Goal: Information Seeking & Learning: Learn about a topic

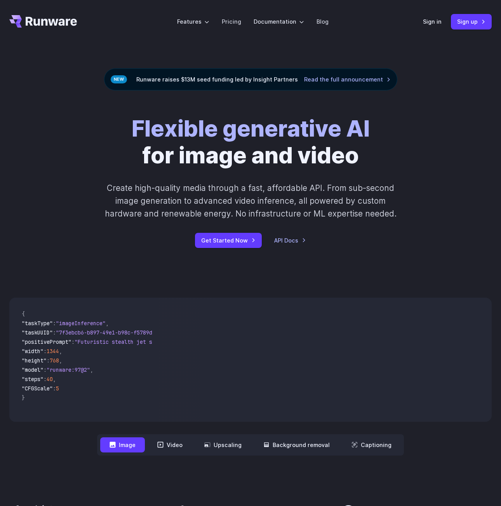
drag, startPoint x: 50, startPoint y: 415, endPoint x: 104, endPoint y: 413, distance: 54.8
click at [104, 413] on code "{ "taskType" : "imageInference" , "taskUUID" : "7f3ebcb6-b897-49e1-b98c-f5789d2…" at bounding box center [84, 360] width 137 height 112
click at [229, 19] on link "Pricing" at bounding box center [231, 21] width 19 height 9
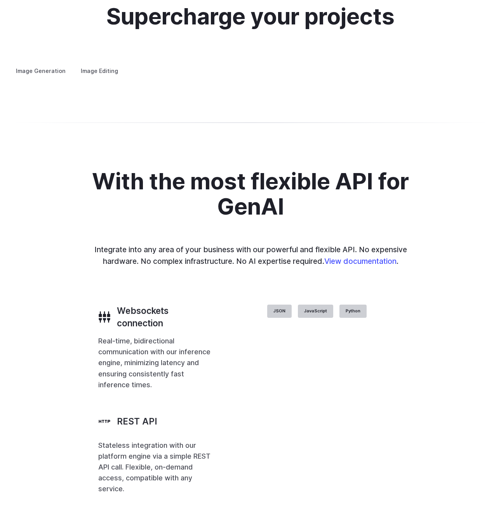
scroll to position [1514, 0]
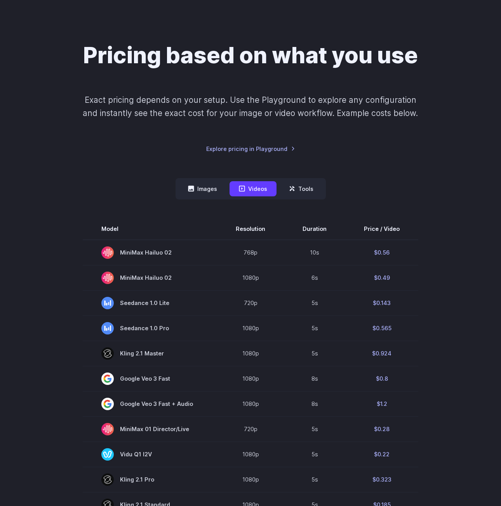
scroll to position [78, 0]
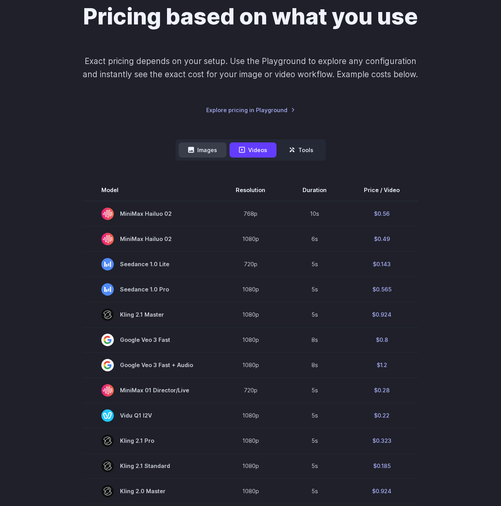
click at [218, 150] on button "Images" at bounding box center [203, 149] width 48 height 15
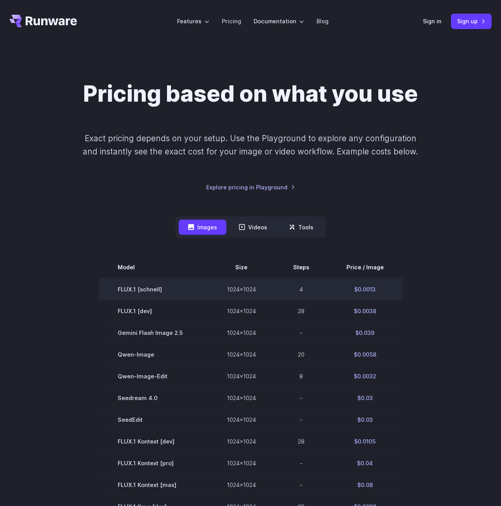
scroll to position [0, 0]
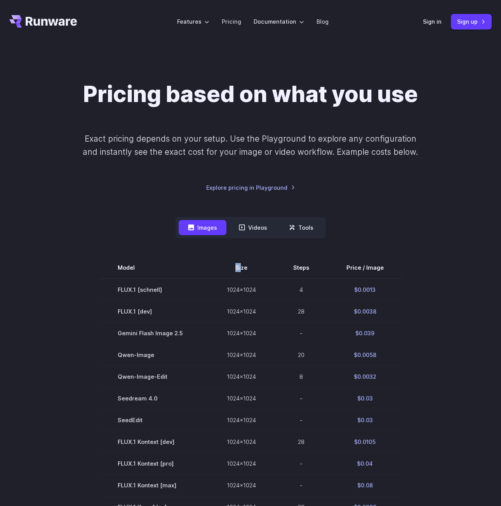
drag, startPoint x: 226, startPoint y: 266, endPoint x: 110, endPoint y: 182, distance: 143.4
click at [193, 250] on div "Model Size Steps Price / Image FLUX.1 [schnell] 1024x1024 4 $0.0013 FLUX.1 [dev…" at bounding box center [250, 476] width 482 height 476
